Goal: Task Accomplishment & Management: Use online tool/utility

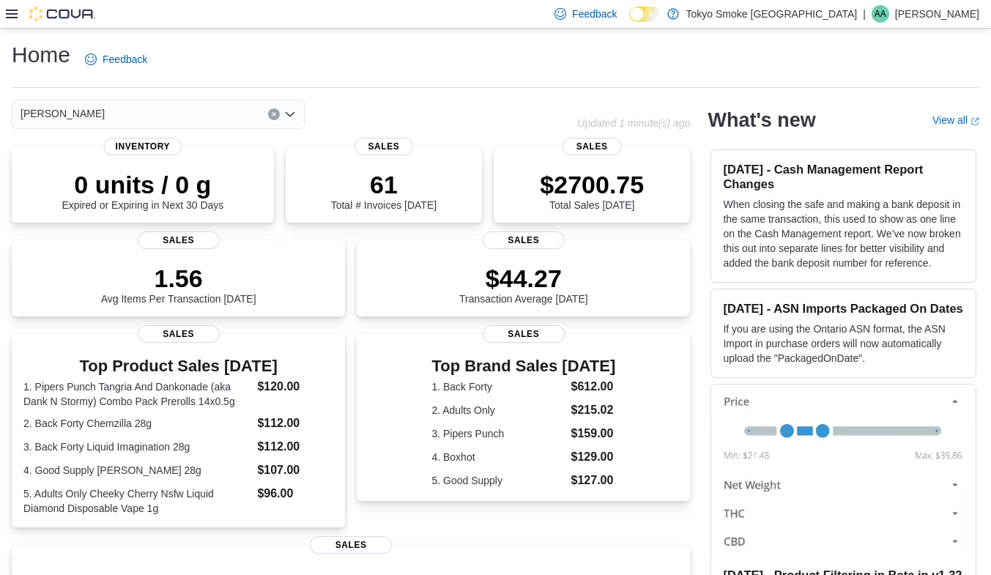
click at [28, 18] on div at bounding box center [50, 14] width 89 height 15
click at [18, 15] on div at bounding box center [50, 14] width 89 height 15
click at [15, 13] on icon at bounding box center [12, 14] width 12 height 9
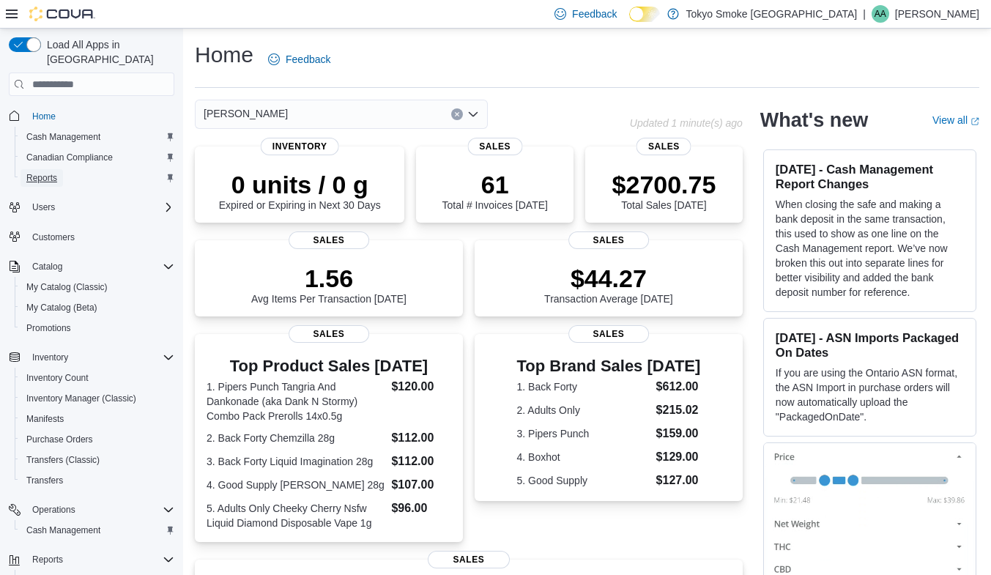
click at [45, 172] on span "Reports" at bounding box center [41, 178] width 31 height 12
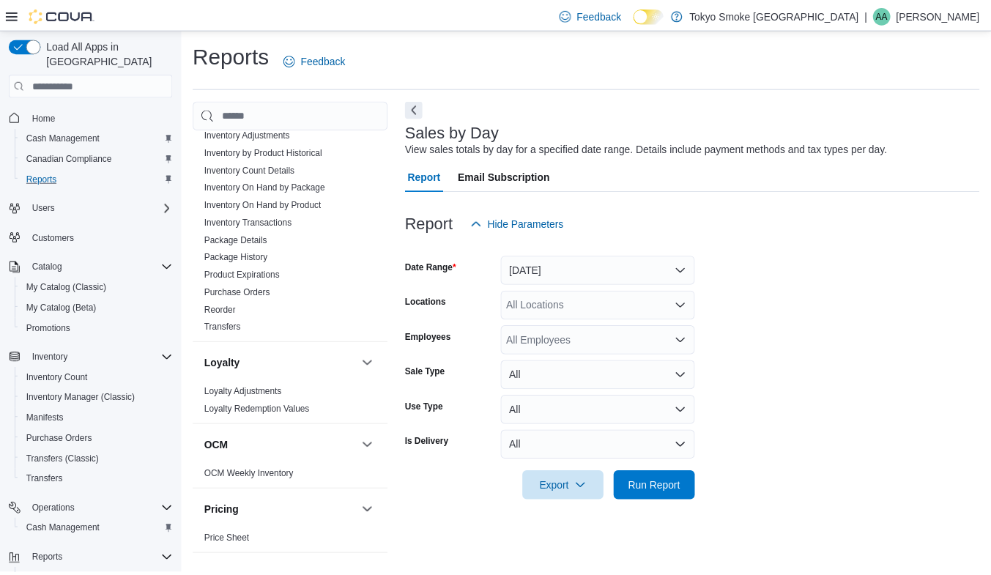
scroll to position [753, 0]
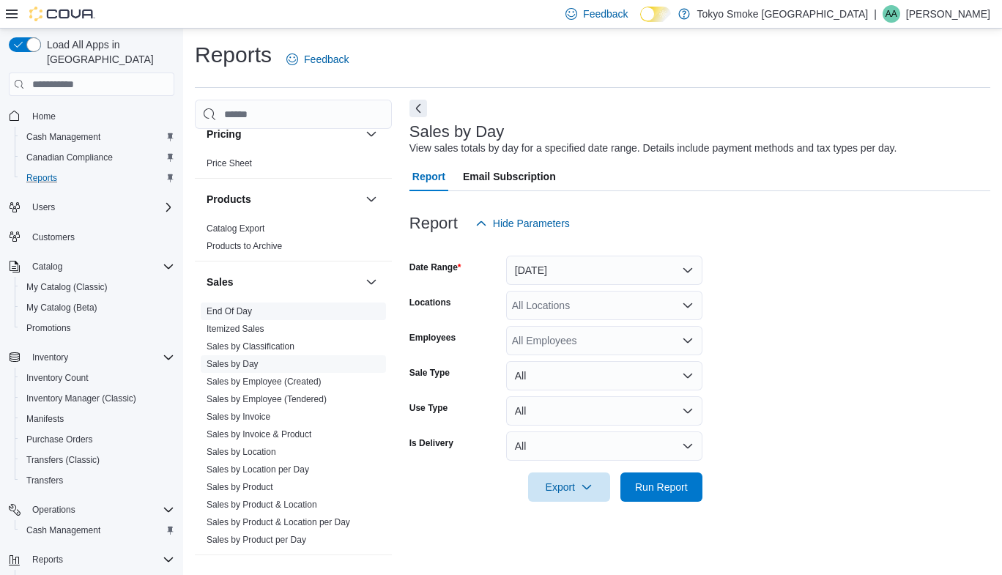
click at [215, 308] on link "End Of Day" at bounding box center [228, 311] width 45 height 10
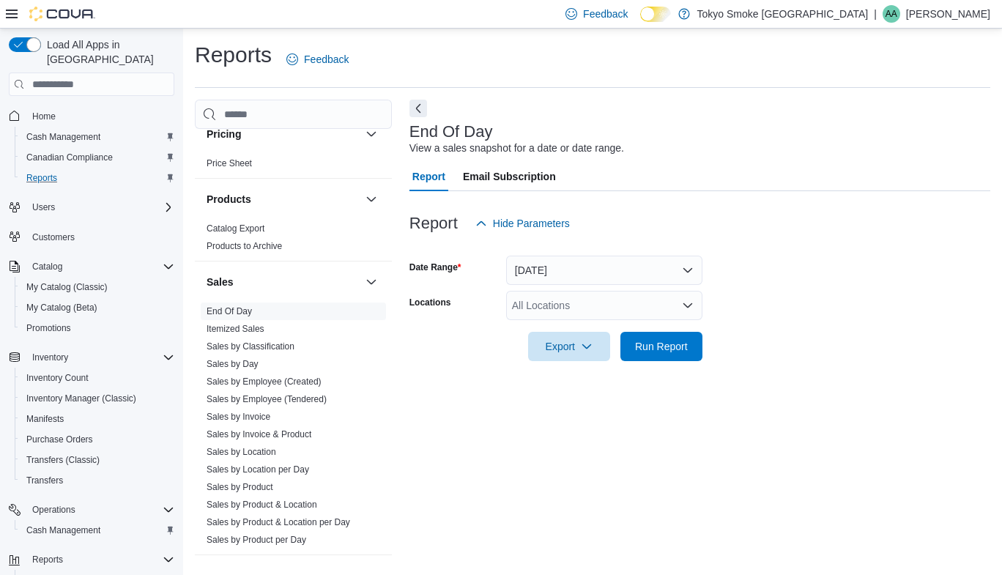
click at [621, 299] on div "All Locations" at bounding box center [604, 305] width 196 height 29
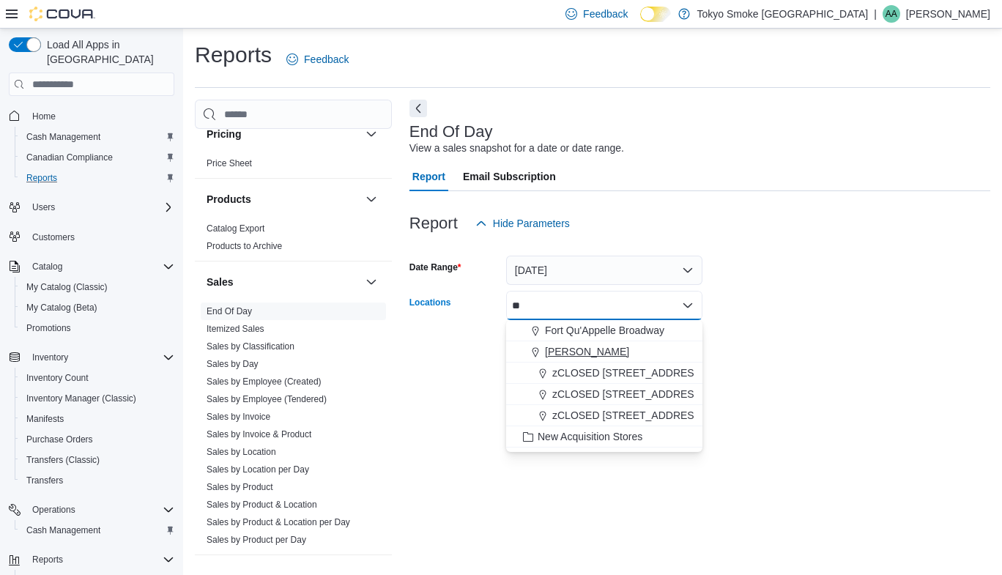
type input "**"
click at [598, 351] on span "Regina Quance" at bounding box center [587, 351] width 84 height 15
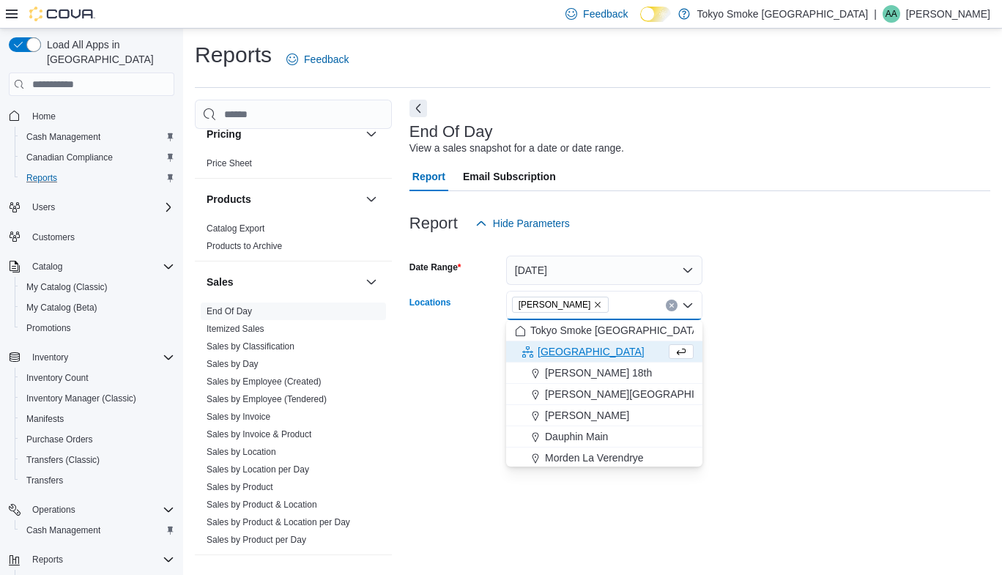
click at [874, 330] on div at bounding box center [699, 326] width 581 height 12
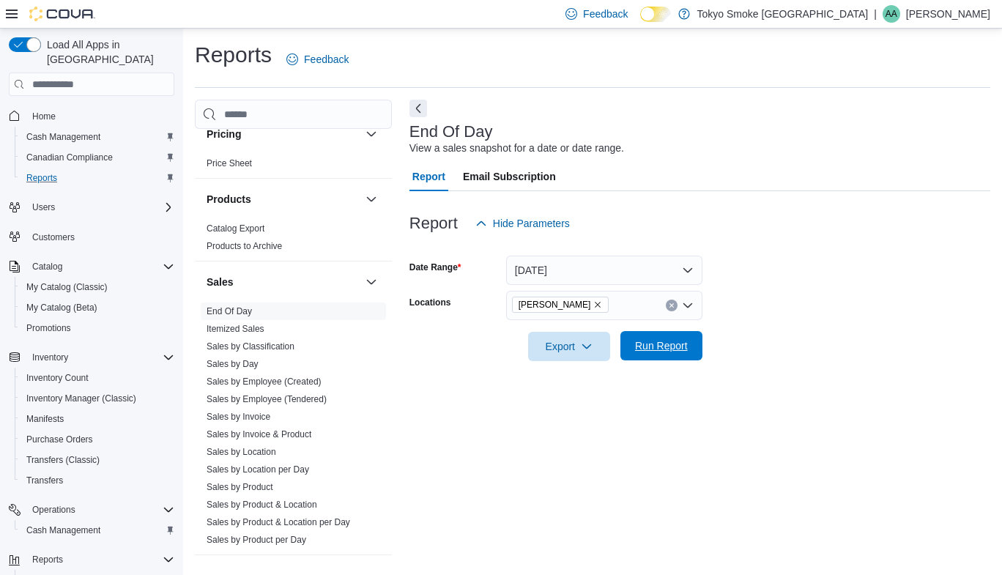
click at [651, 358] on span "Run Report" at bounding box center [661, 345] width 64 height 29
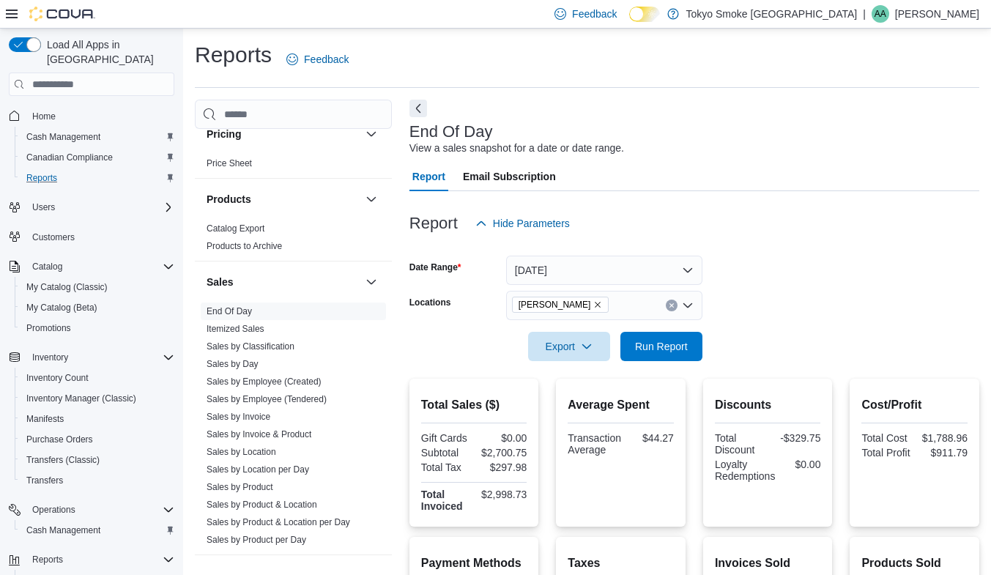
scroll to position [270, 0]
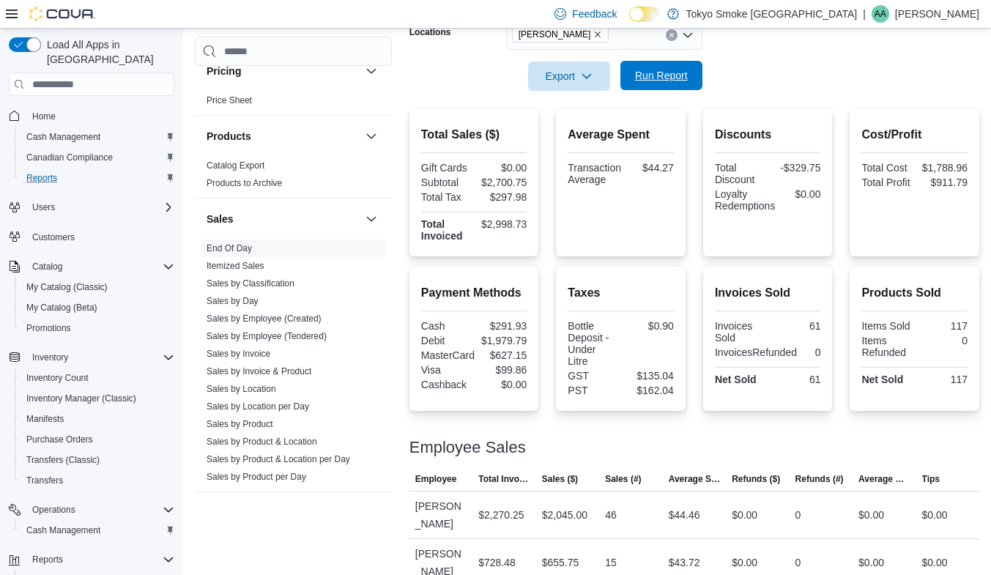
click at [663, 67] on span "Run Report" at bounding box center [661, 75] width 64 height 29
